Goal: Transaction & Acquisition: Purchase product/service

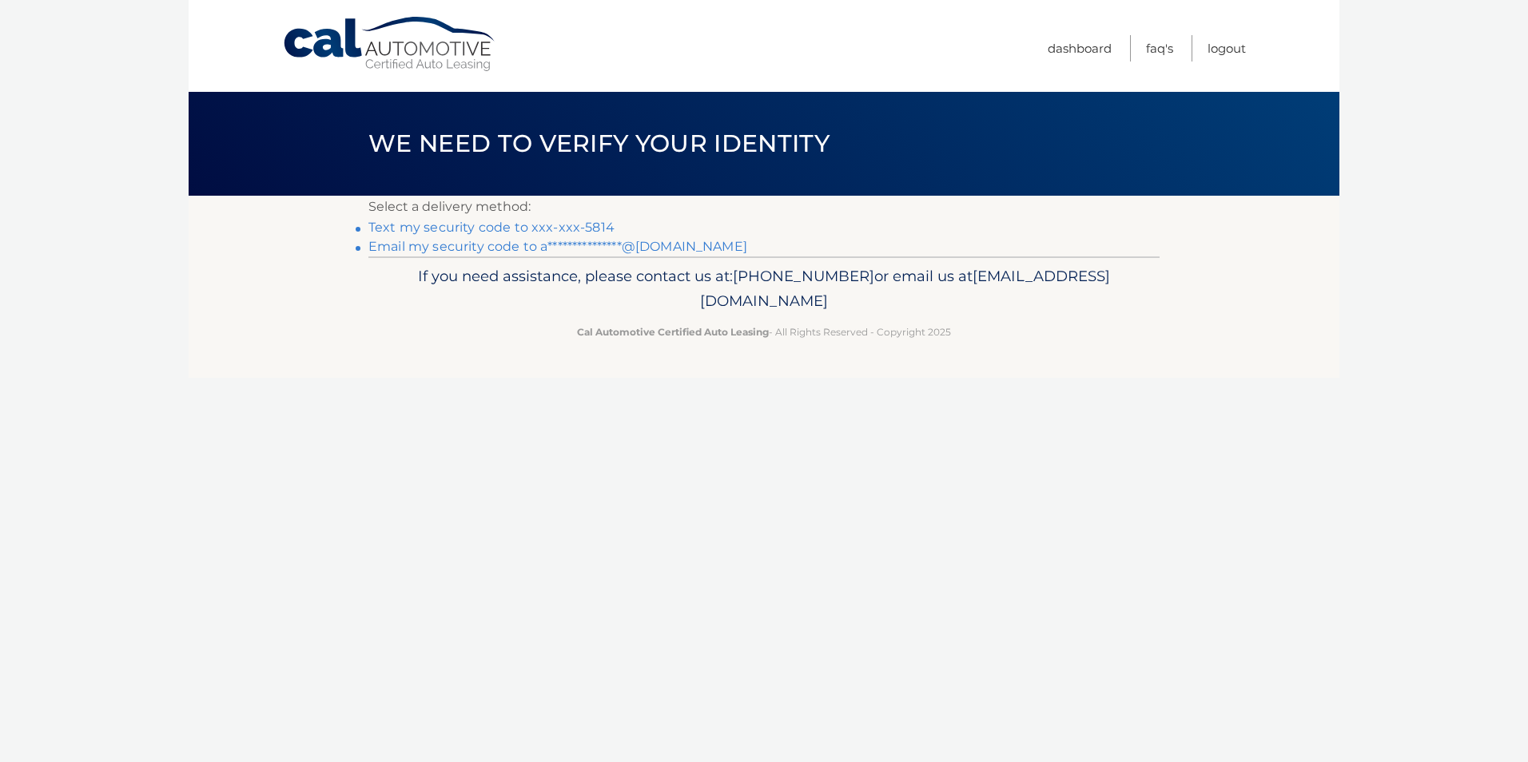
click at [562, 225] on link "Text my security code to xxx-xxx-5814" at bounding box center [491, 227] width 246 height 15
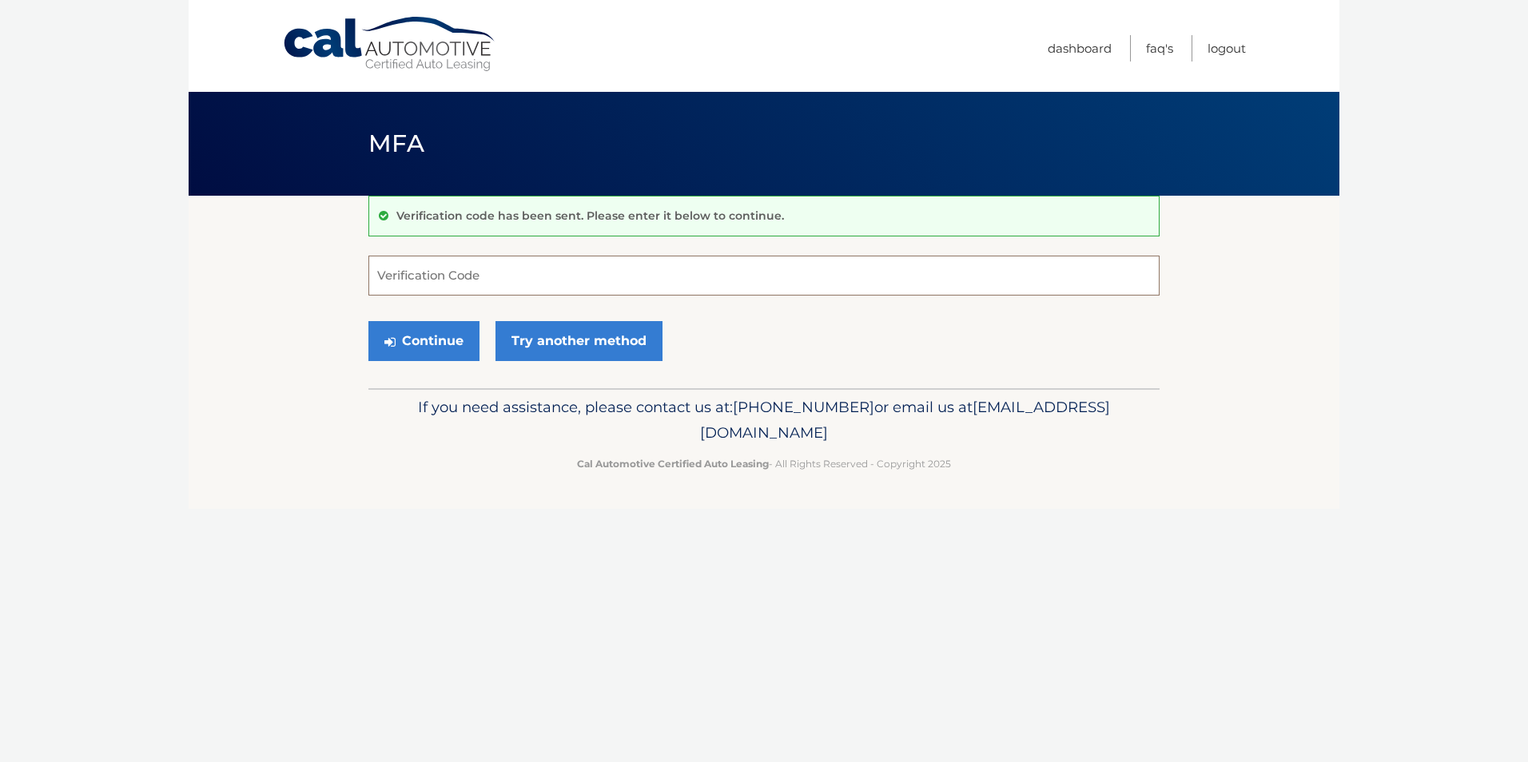
click at [404, 285] on input "Verification Code" at bounding box center [763, 276] width 791 height 40
type input "678787"
click at [429, 343] on button "Continue" at bounding box center [423, 341] width 111 height 40
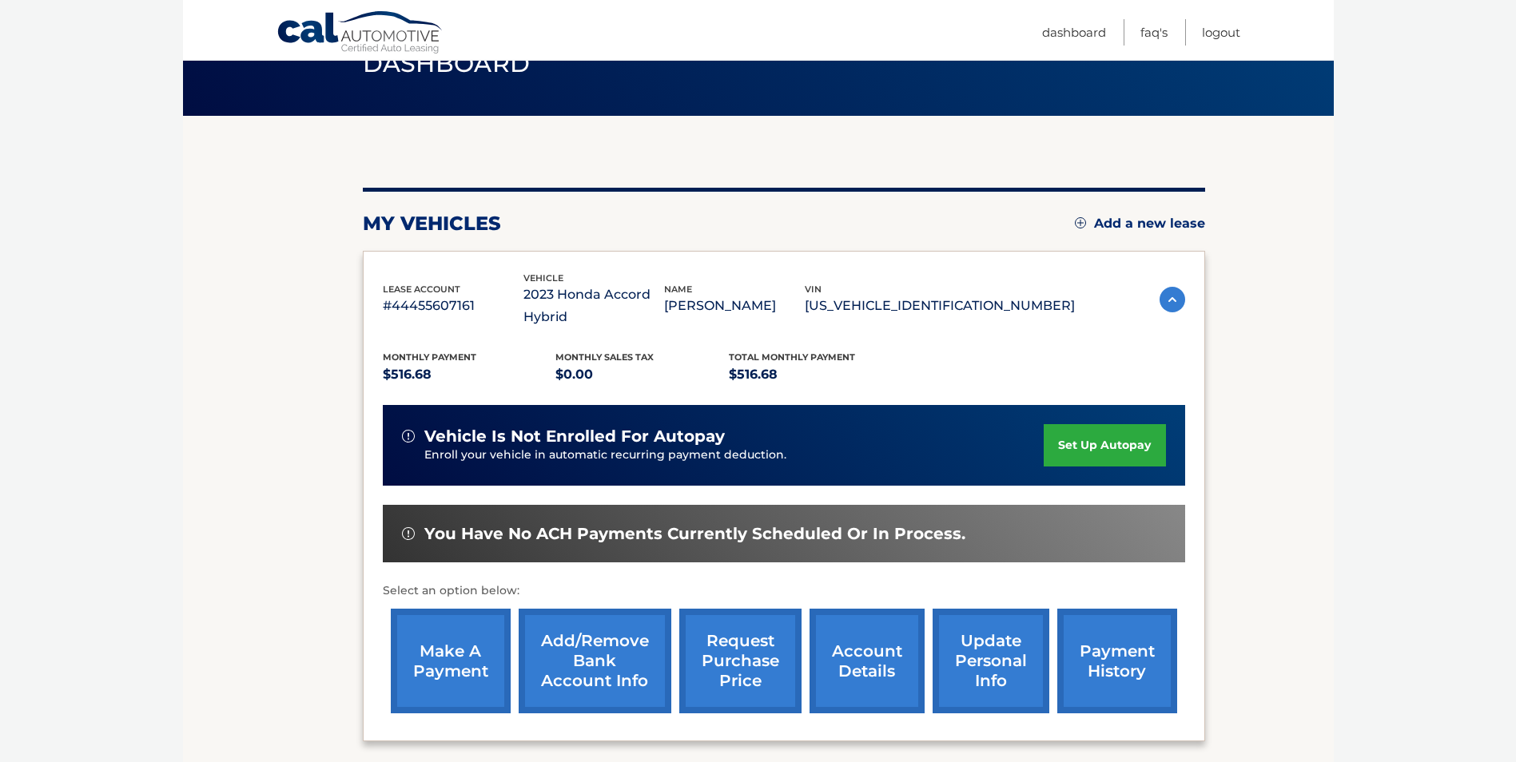
scroll to position [160, 0]
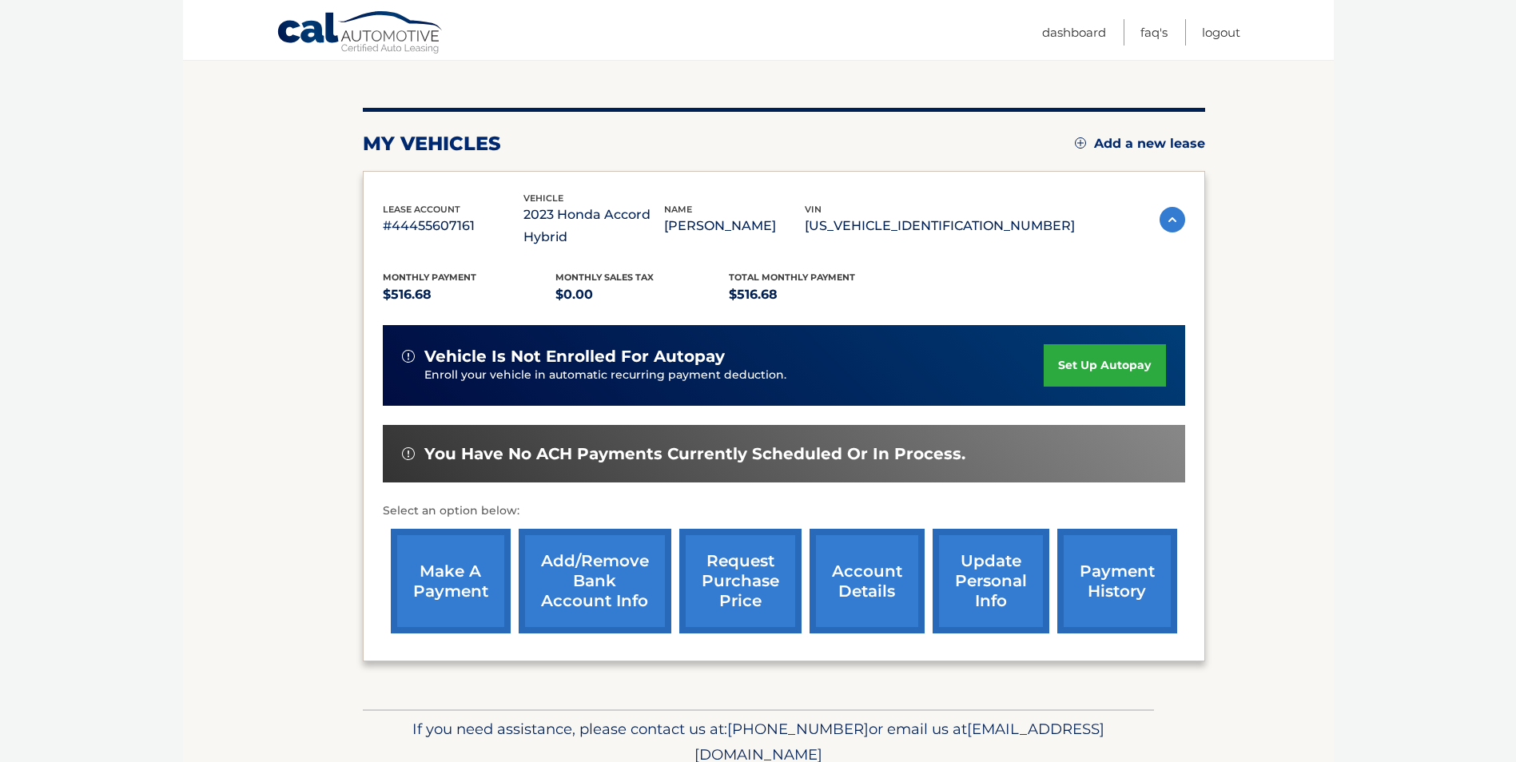
click at [418, 580] on link "make a payment" at bounding box center [451, 581] width 120 height 105
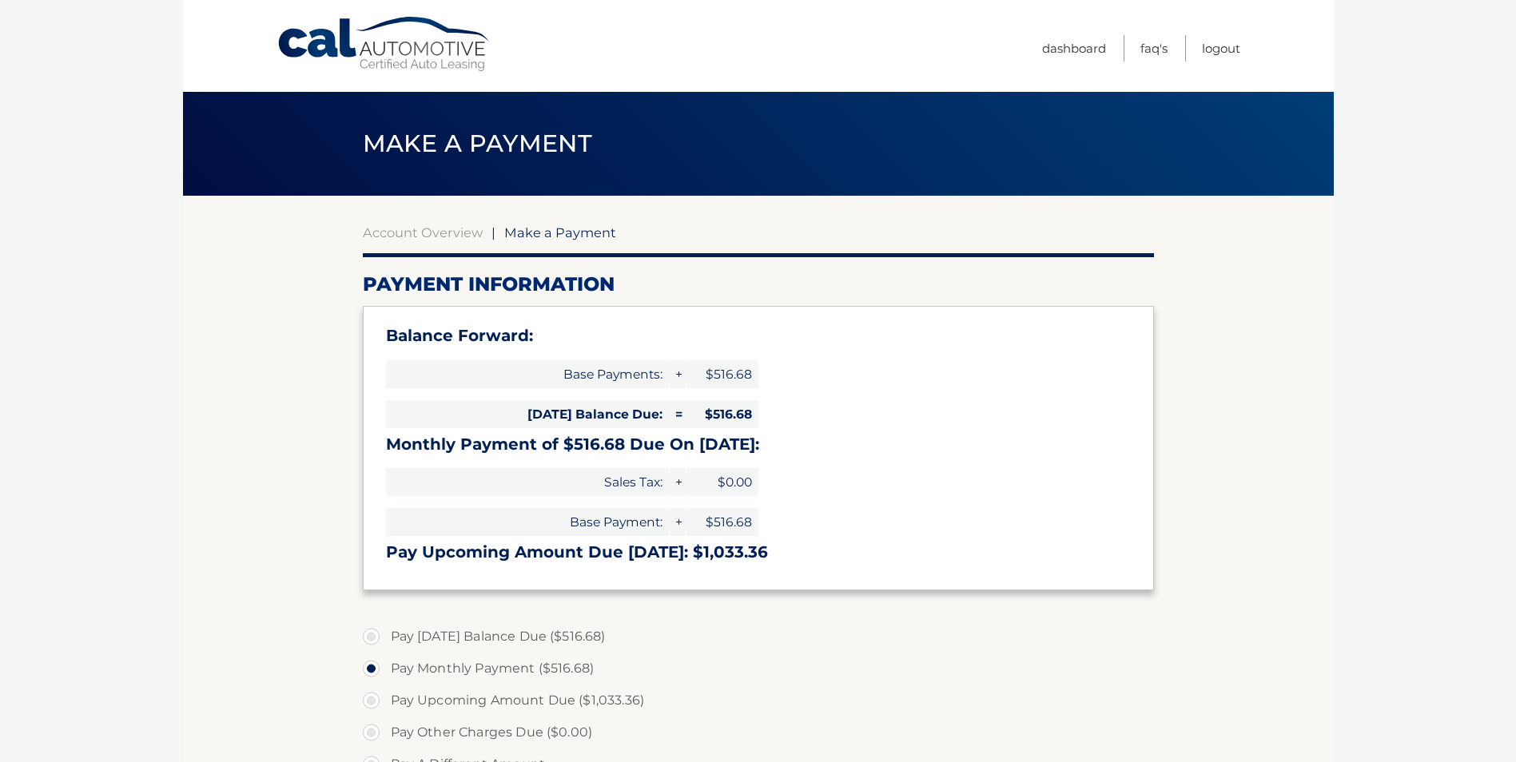
select select "YjFlOGYyNTUtZjM0NC00OWRhLTg3NTAtYmUyZmM1NzYwOTcx"
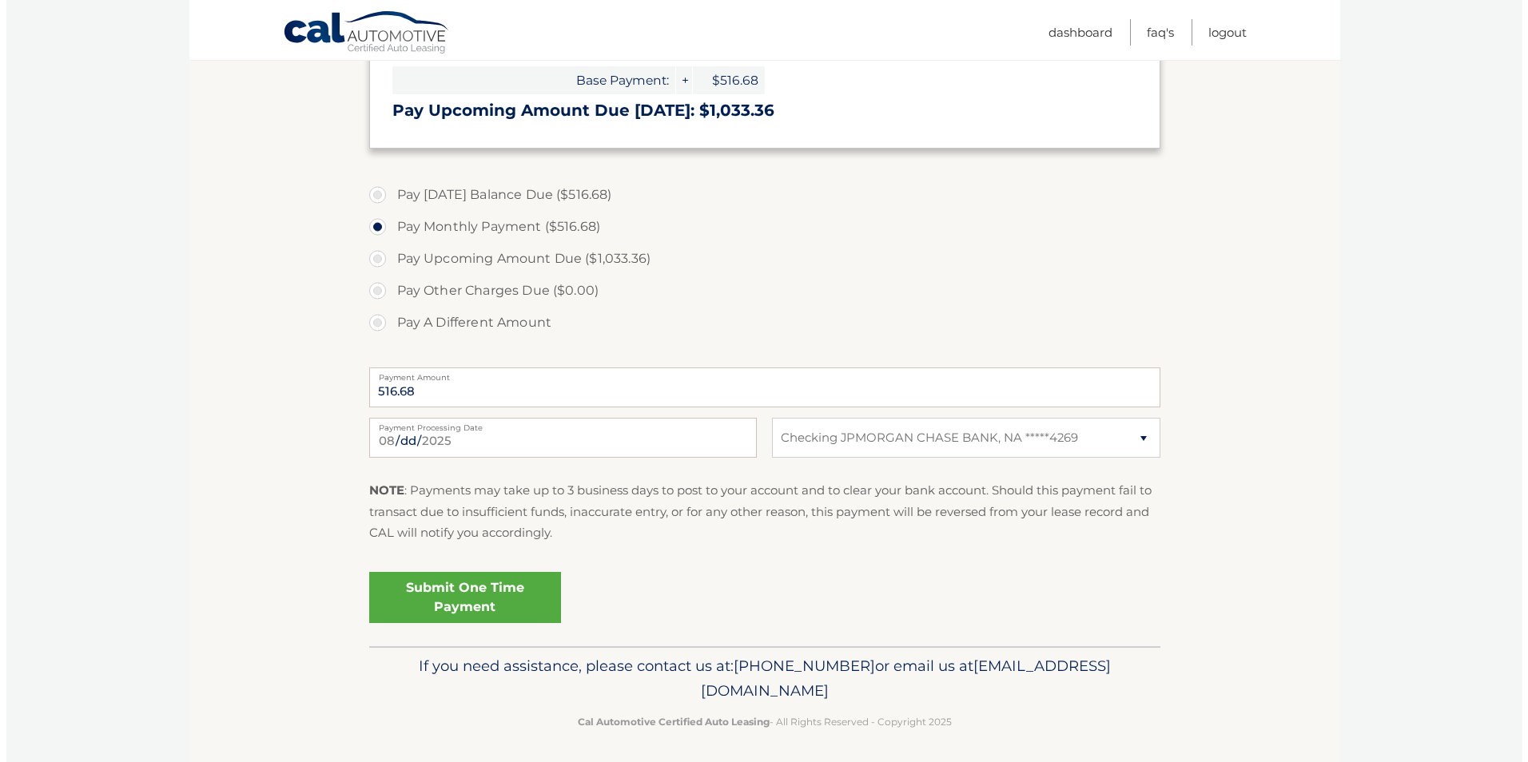
scroll to position [447, 0]
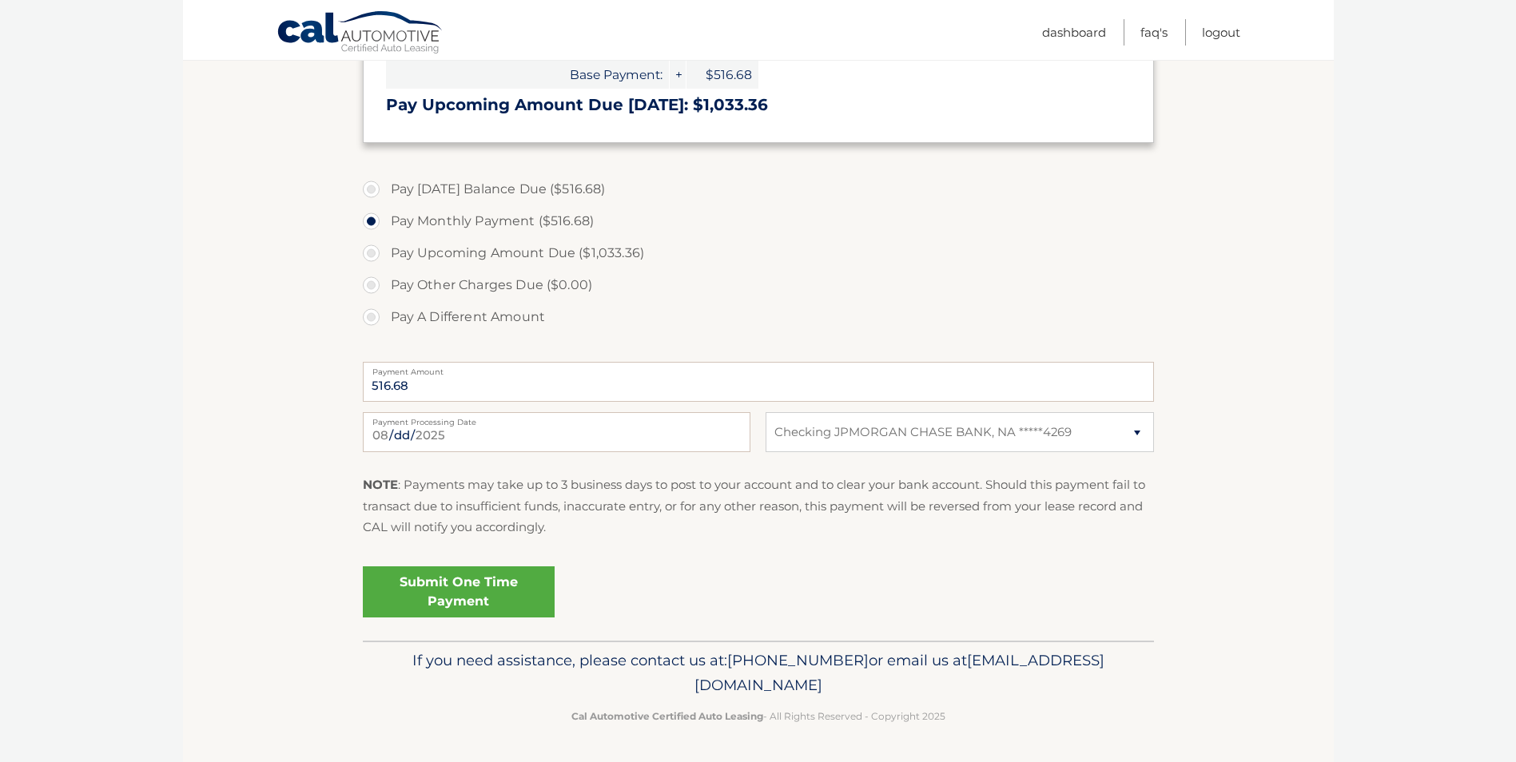
click at [455, 591] on link "Submit One Time Payment" at bounding box center [459, 592] width 192 height 51
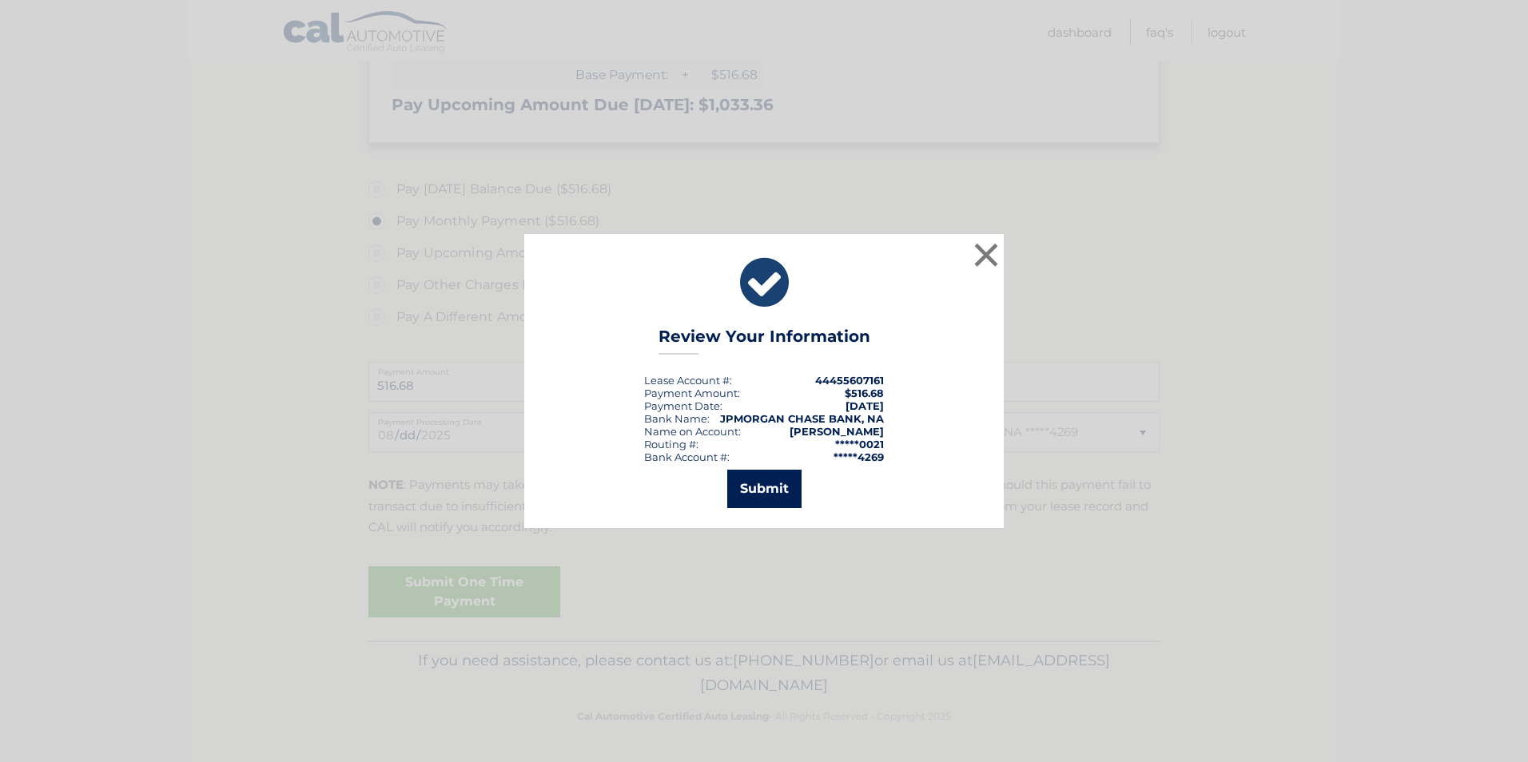
click at [771, 481] on button "Submit" at bounding box center [764, 489] width 74 height 38
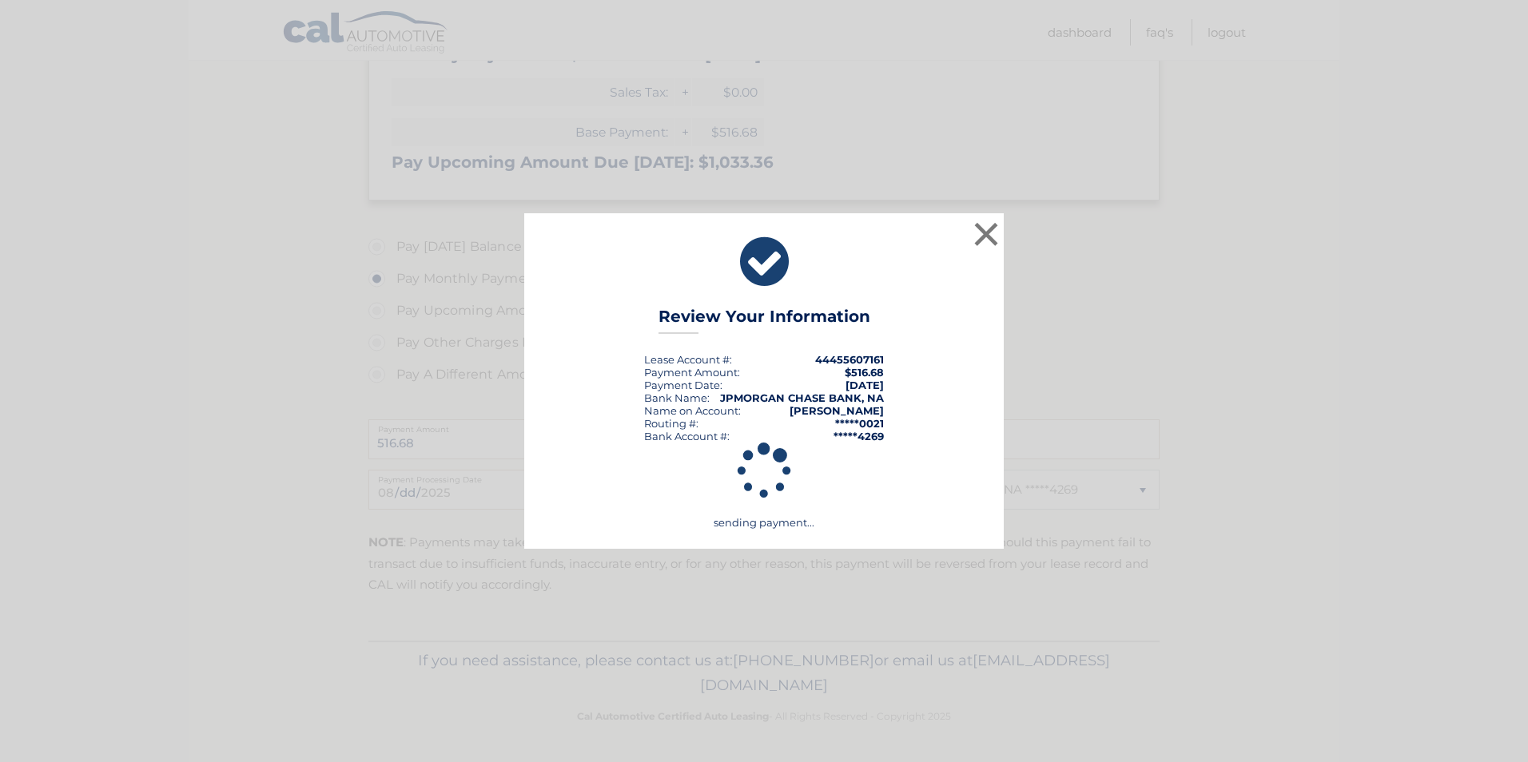
scroll to position [390, 0]
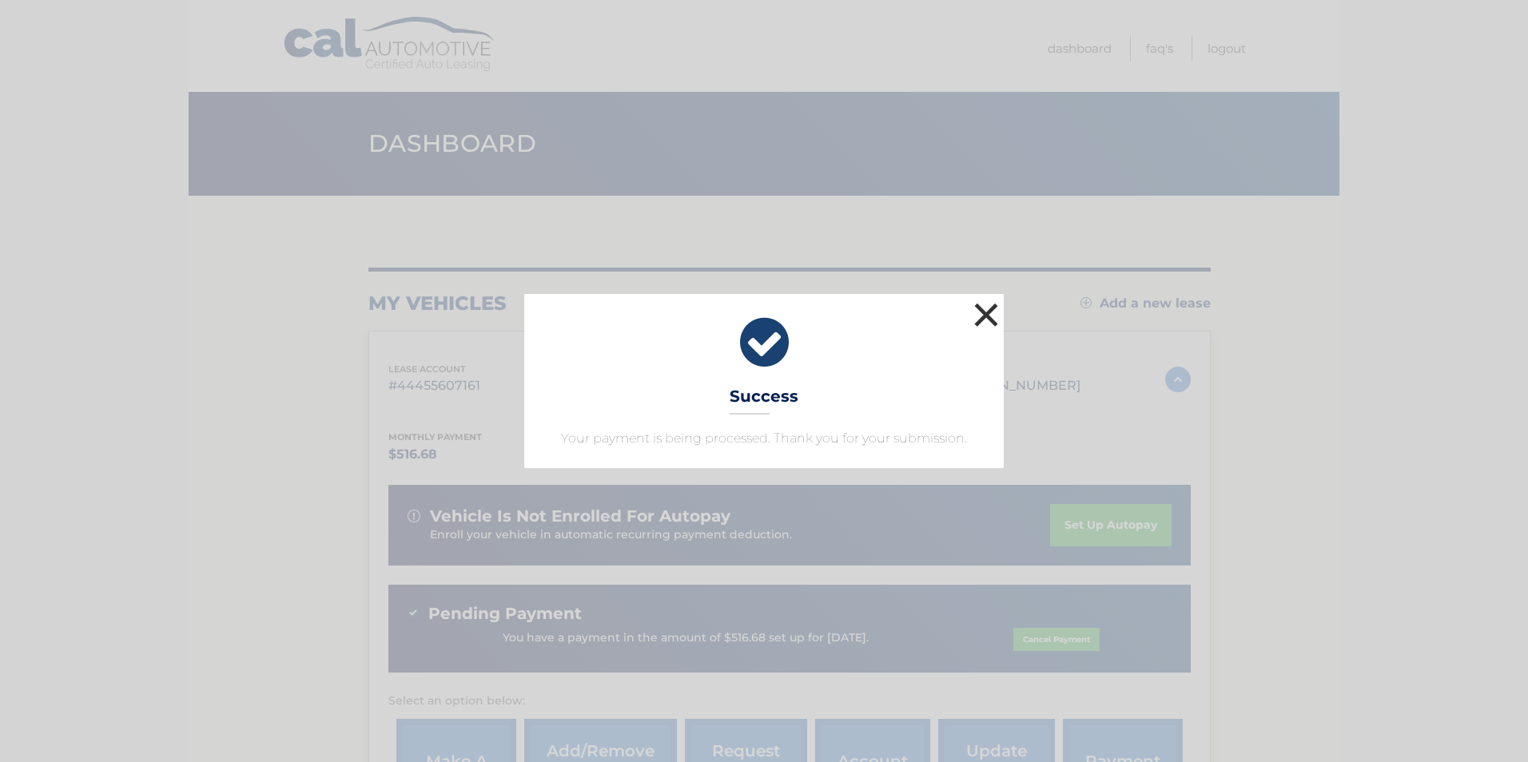
click at [986, 308] on button "×" at bounding box center [986, 315] width 32 height 32
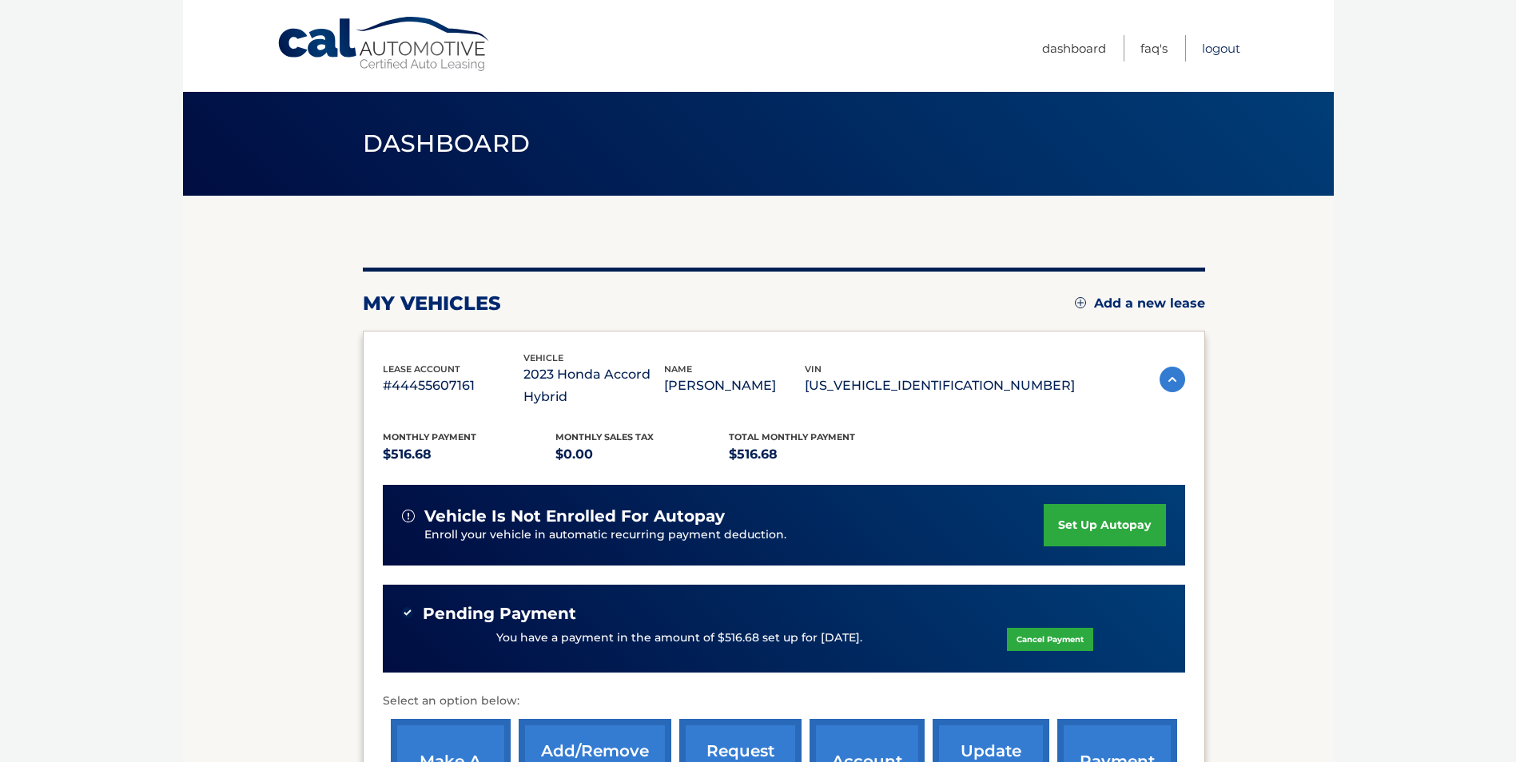
click at [1225, 54] on link "Logout" at bounding box center [1221, 48] width 38 height 26
